Goal: Use online tool/utility: Utilize a website feature to perform a specific function

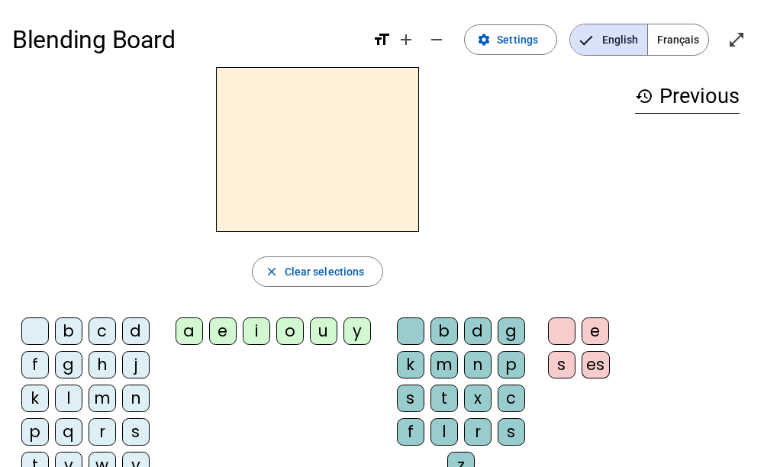
click at [602, 41] on span "English" at bounding box center [608, 39] width 77 height 31
click at [259, 337] on div "i" at bounding box center [256, 331] width 27 height 27
click at [479, 369] on div "n" at bounding box center [477, 364] width 27 height 27
drag, startPoint x: 479, startPoint y: 369, endPoint x: 517, endPoint y: 126, distance: 245.7
click at [518, 125] on div "in" at bounding box center [317, 149] width 611 height 165
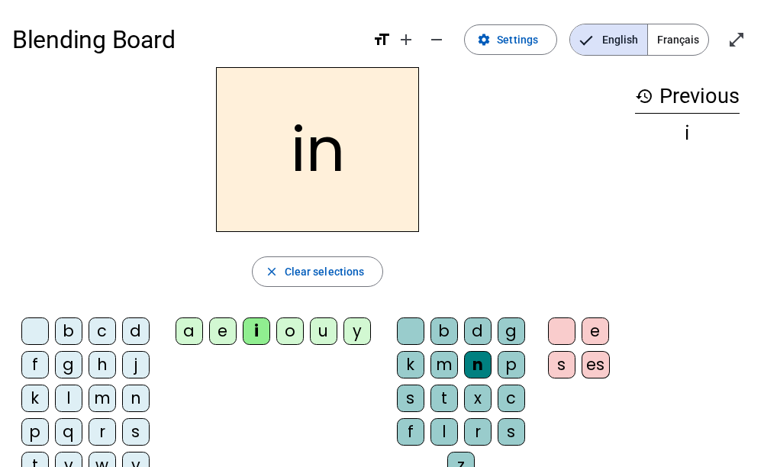
click at [27, 366] on div "f" at bounding box center [34, 364] width 27 height 27
click at [443, 399] on div "t" at bounding box center [444, 398] width 27 height 27
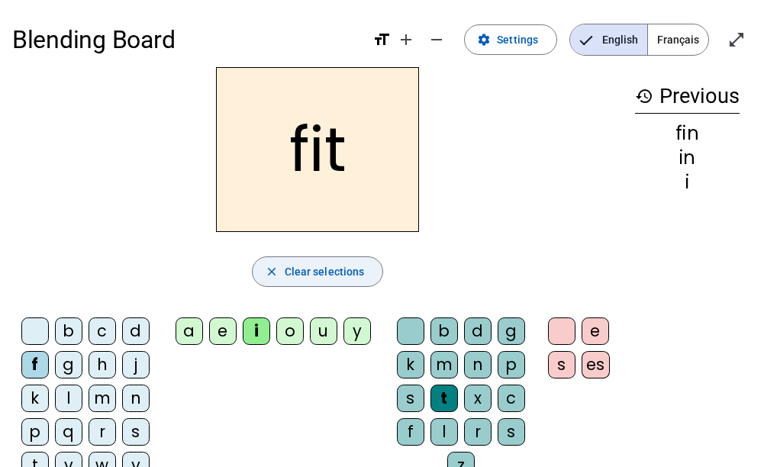
click at [325, 272] on span "Clear selections" at bounding box center [325, 272] width 80 height 18
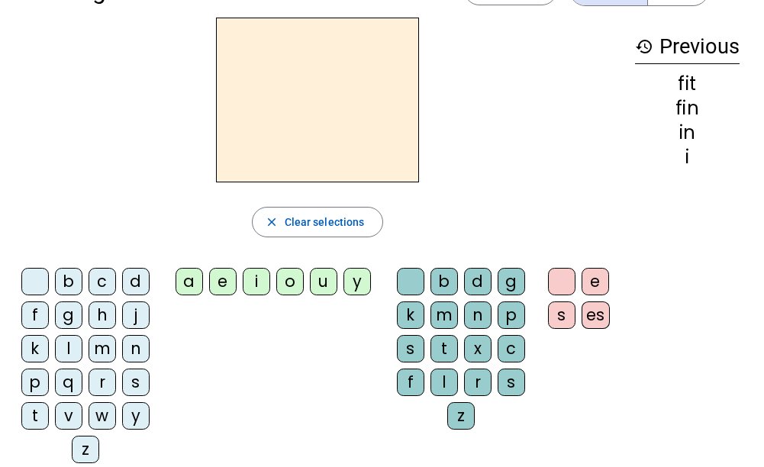
scroll to position [76, 0]
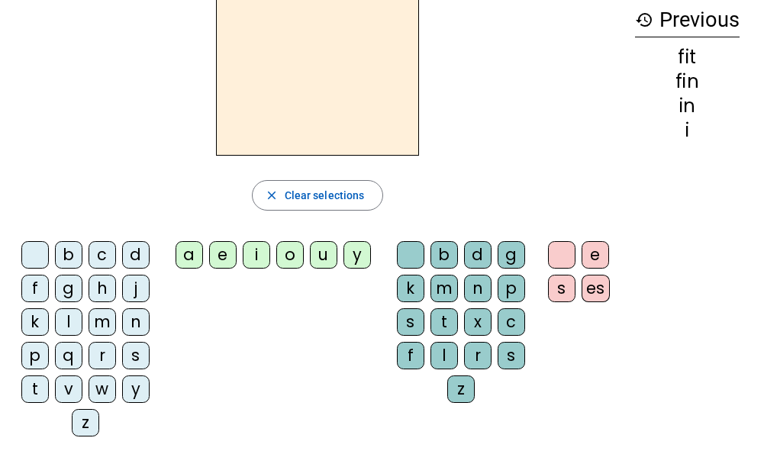
click at [191, 262] on div "a" at bounding box center [189, 254] width 27 height 27
click at [438, 328] on div "t" at bounding box center [444, 321] width 27 height 27
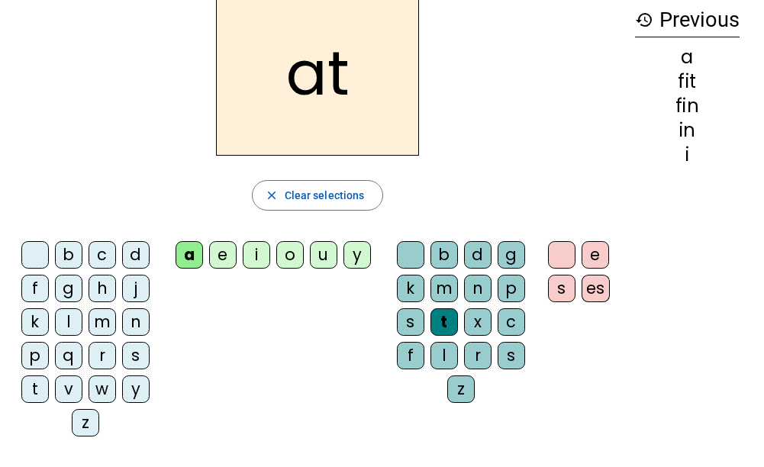
click at [99, 323] on div "m" at bounding box center [102, 321] width 27 height 27
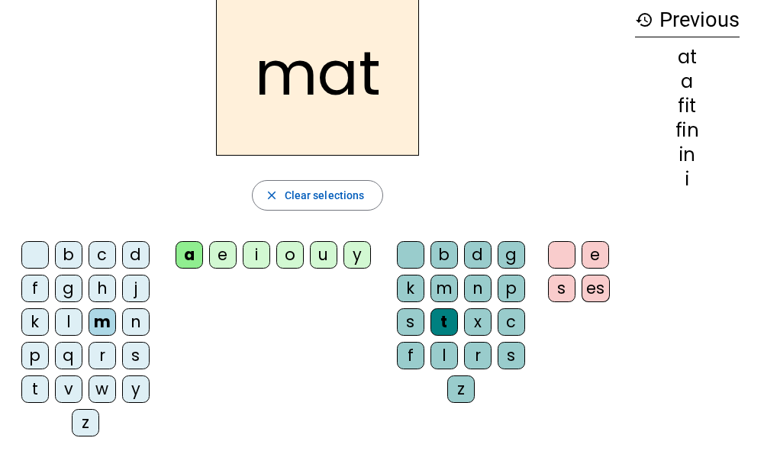
click at [105, 352] on div "r" at bounding box center [102, 355] width 27 height 27
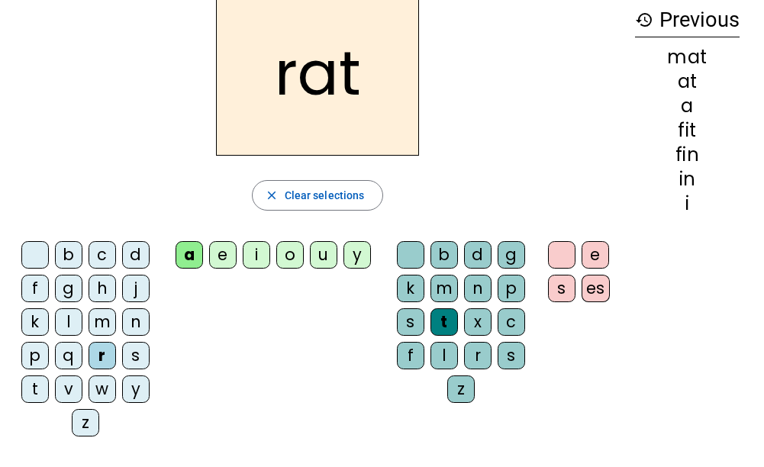
click at [137, 251] on div "d" at bounding box center [135, 254] width 27 height 27
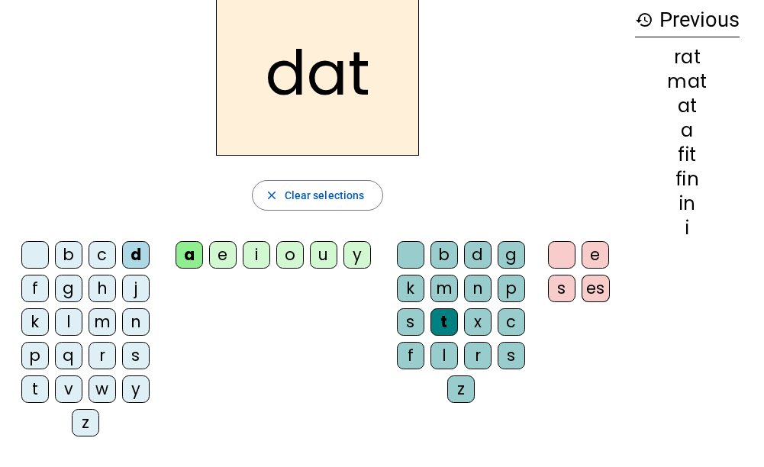
click at [256, 254] on div "i" at bounding box center [256, 254] width 27 height 27
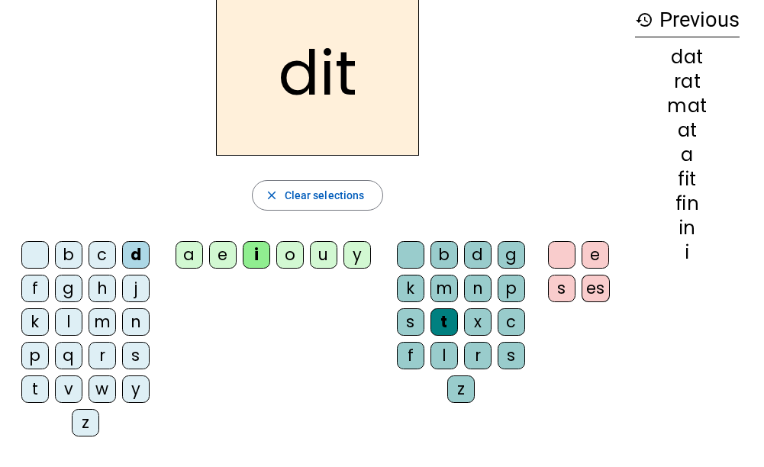
click at [511, 282] on div "p" at bounding box center [511, 288] width 27 height 27
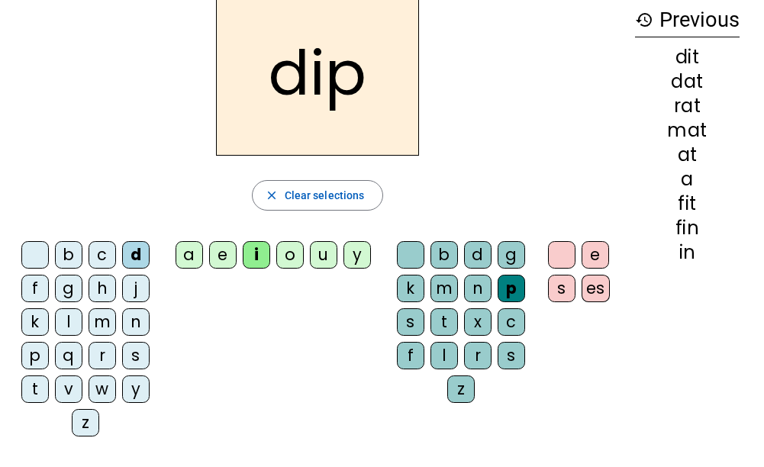
click at [517, 255] on div "g" at bounding box center [511, 254] width 27 height 27
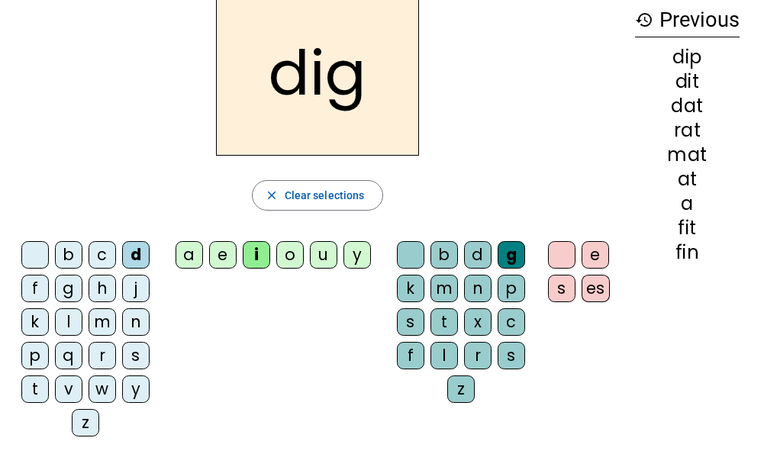
click at [98, 393] on div "w" at bounding box center [102, 389] width 27 height 27
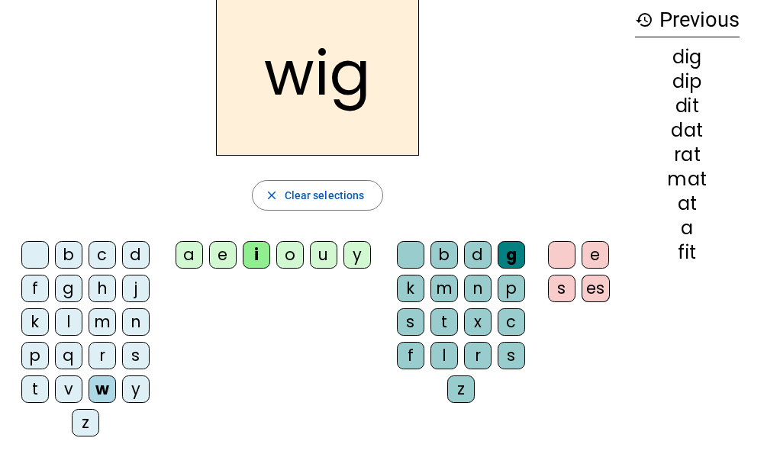
click at [559, 290] on div "s" at bounding box center [561, 288] width 27 height 27
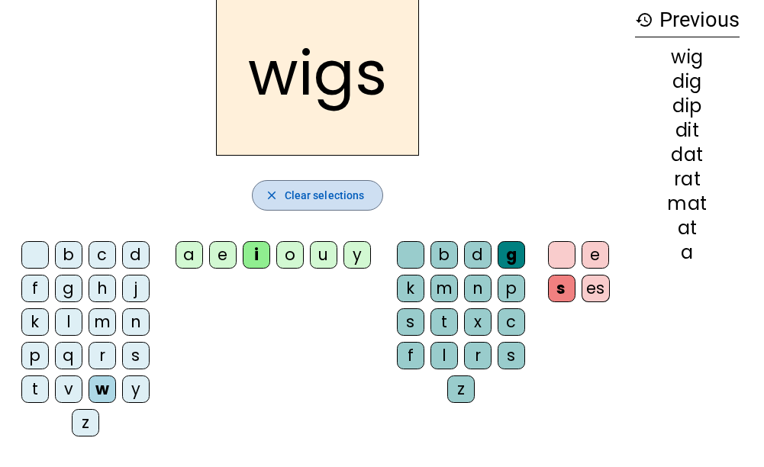
click at [319, 195] on span "Clear selections" at bounding box center [325, 195] width 80 height 18
